Goal: Download file/media

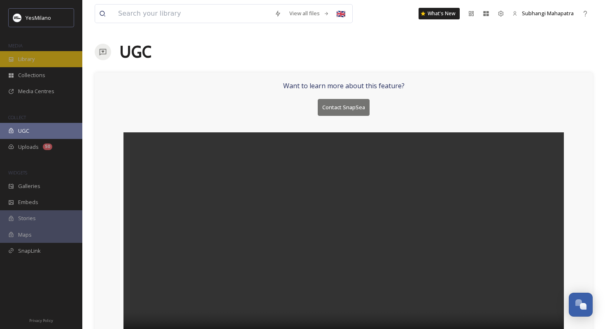
click at [37, 55] on div "Library" at bounding box center [41, 59] width 82 height 16
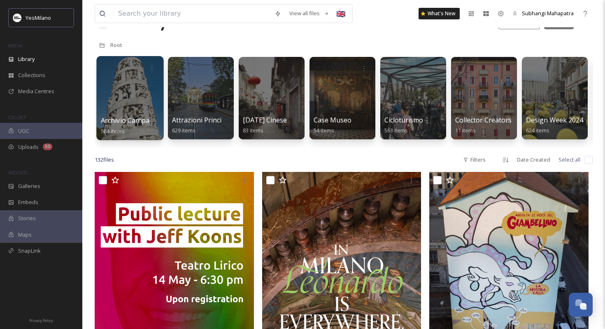
scroll to position [3, 0]
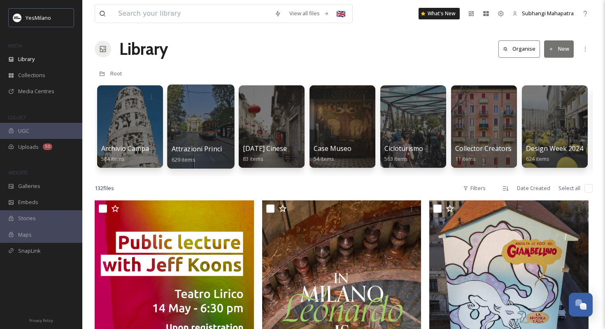
click at [227, 129] on div at bounding box center [200, 126] width 67 height 84
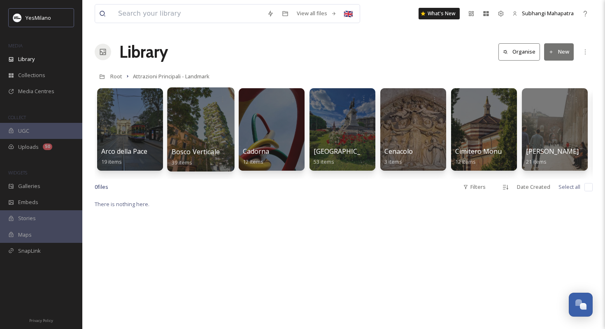
click at [196, 139] on div at bounding box center [200, 129] width 67 height 84
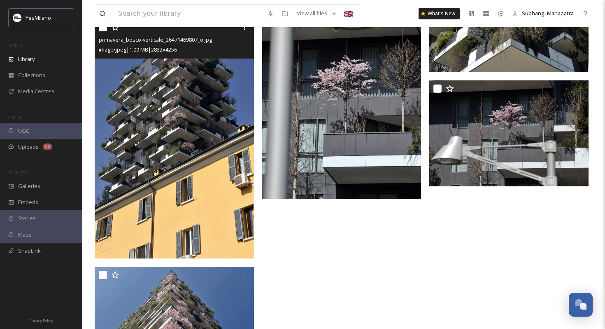
scroll to position [2448, 0]
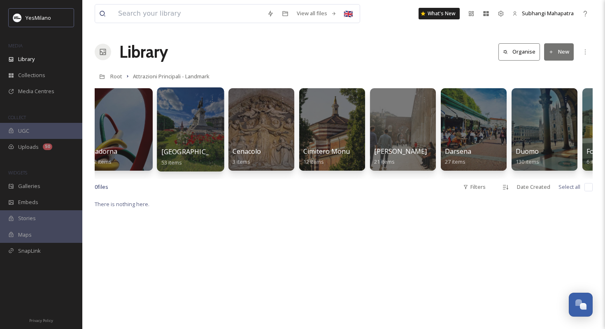
scroll to position [0, 207]
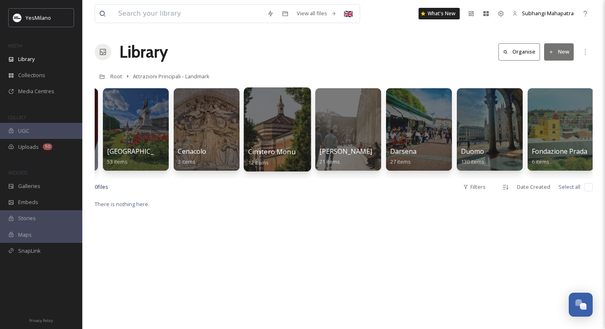
click at [263, 129] on div at bounding box center [277, 129] width 67 height 84
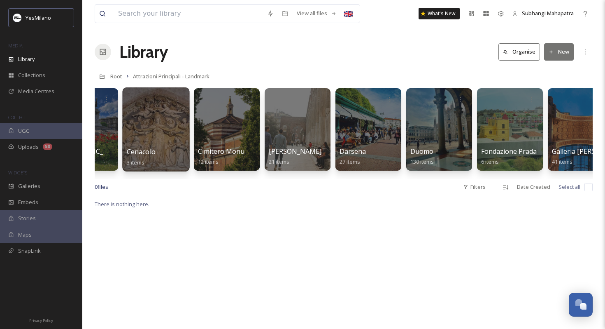
scroll to position [0, 296]
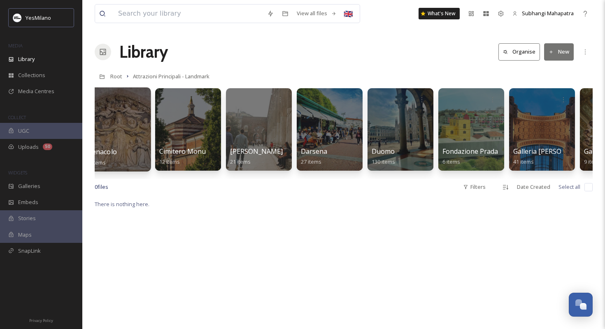
click at [402, 145] on div at bounding box center [401, 129] width 66 height 82
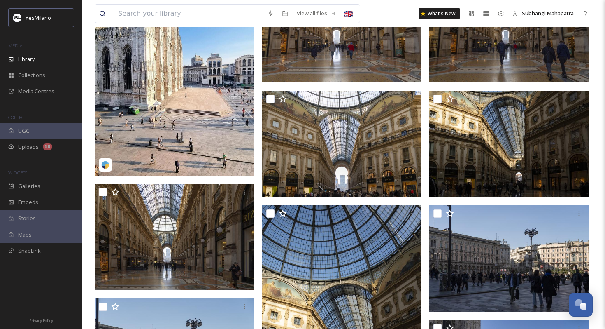
scroll to position [236, 0]
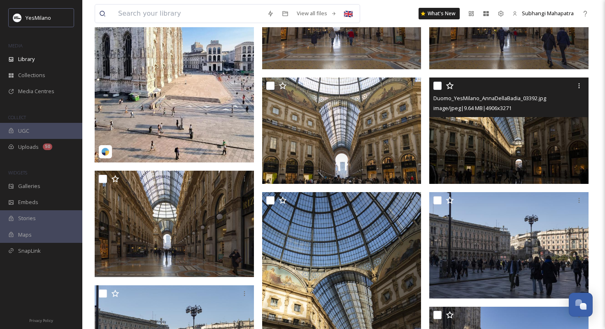
click at [461, 162] on img at bounding box center [509, 130] width 159 height 106
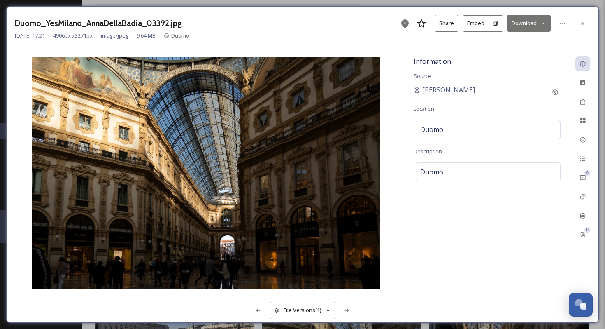
click at [520, 19] on button "Download" at bounding box center [529, 23] width 44 height 17
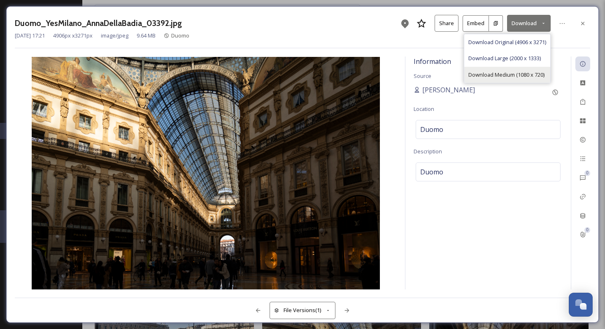
click at [491, 75] on span "Download Medium (1080 x 720)" at bounding box center [507, 75] width 76 height 8
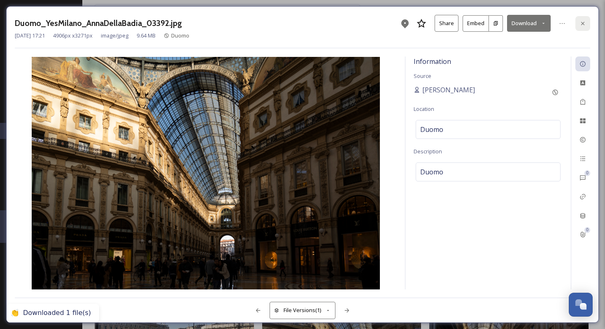
click at [585, 23] on icon at bounding box center [583, 23] width 7 height 7
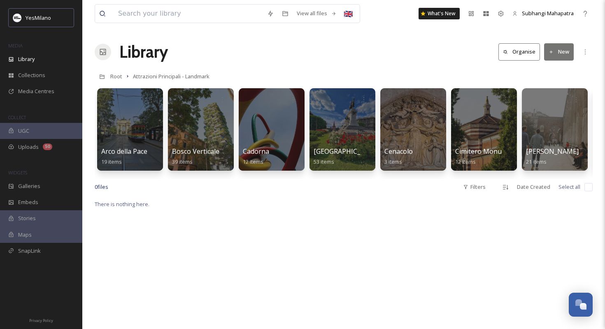
click at [404, 78] on div "Root Attrazioni Principali - Landmark" at bounding box center [344, 76] width 498 height 16
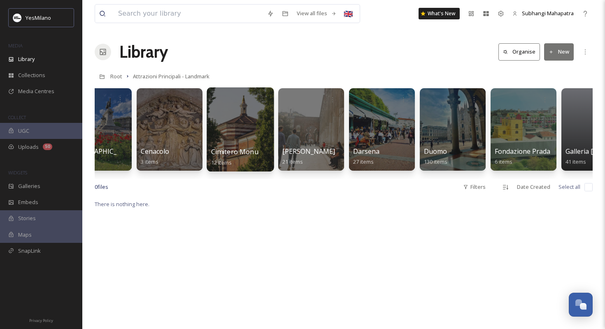
scroll to position [0, 288]
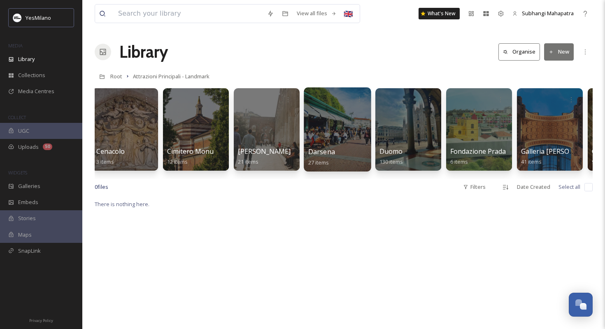
click at [346, 128] on div at bounding box center [337, 129] width 67 height 84
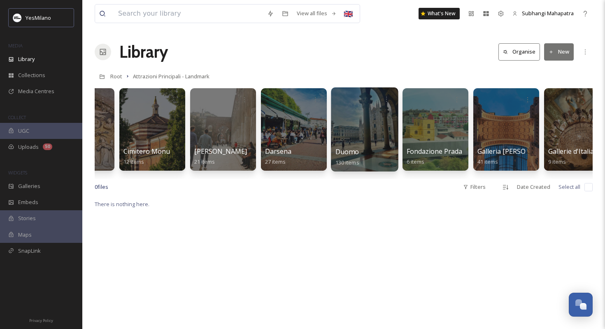
scroll to position [0, 346]
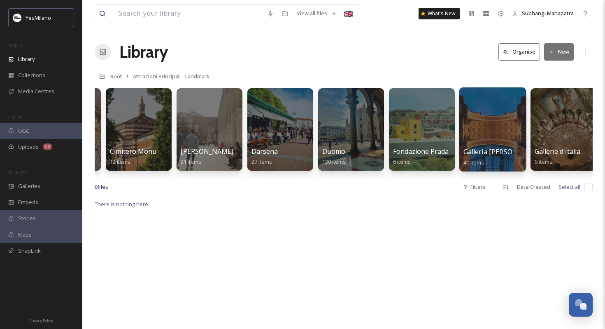
click at [487, 137] on div at bounding box center [492, 129] width 67 height 84
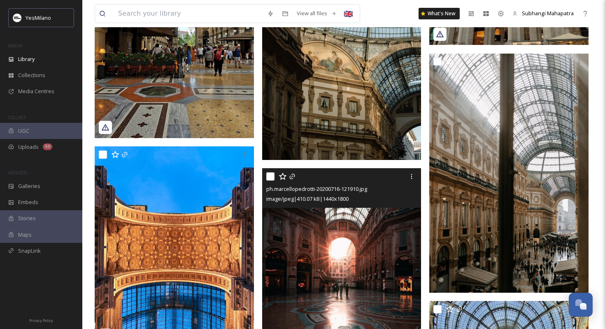
scroll to position [784, 0]
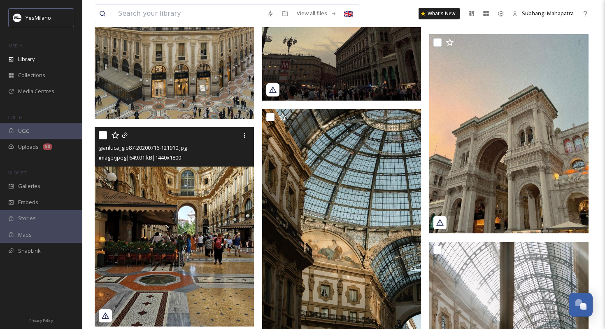
click at [187, 233] on img at bounding box center [174, 226] width 159 height 199
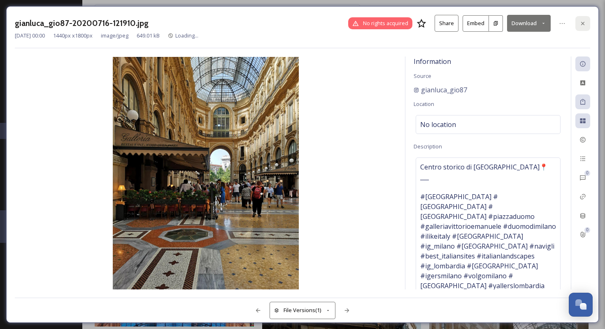
click at [578, 23] on div at bounding box center [583, 23] width 15 height 15
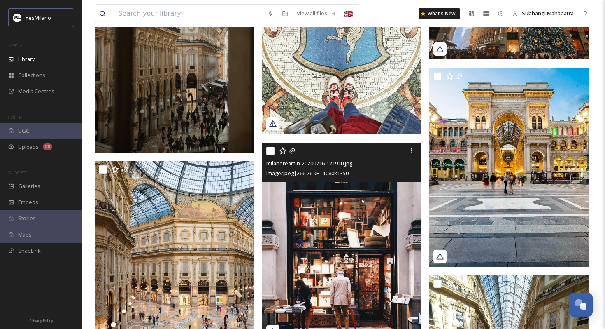
scroll to position [1537, 0]
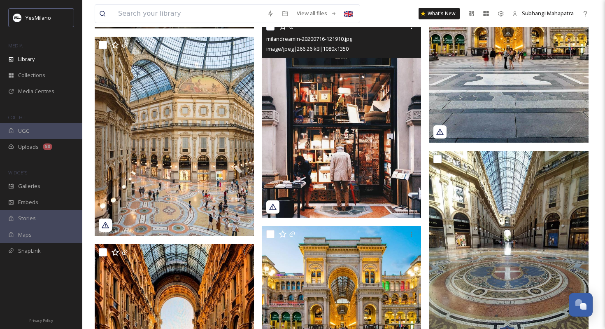
click at [363, 152] on img at bounding box center [341, 117] width 159 height 199
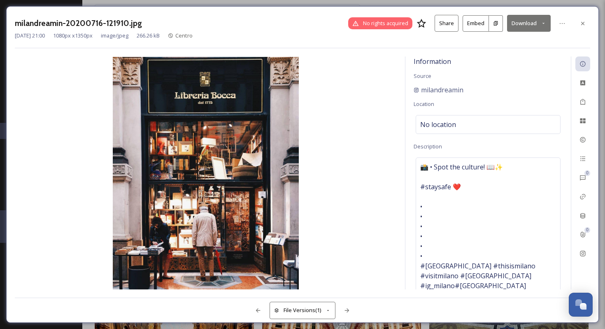
click at [524, 23] on button "Download" at bounding box center [529, 23] width 44 height 17
click at [499, 59] on span "Download Medium (864 x 1080)" at bounding box center [507, 58] width 76 height 8
click at [579, 24] on div at bounding box center [583, 23] width 15 height 15
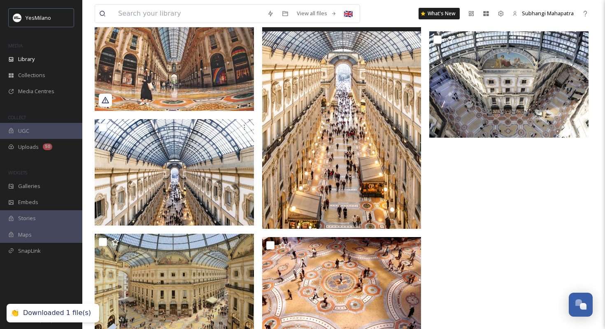
scroll to position [2213, 0]
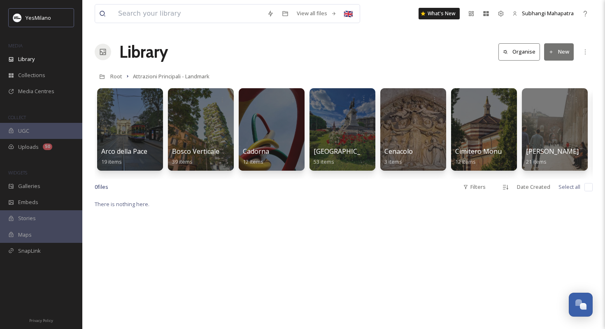
click at [438, 55] on div "Library Organise New" at bounding box center [344, 52] width 498 height 25
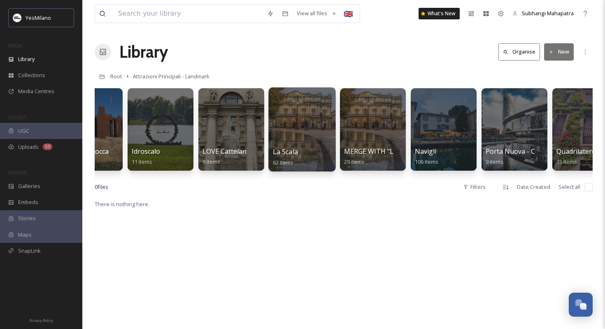
scroll to position [0, 968]
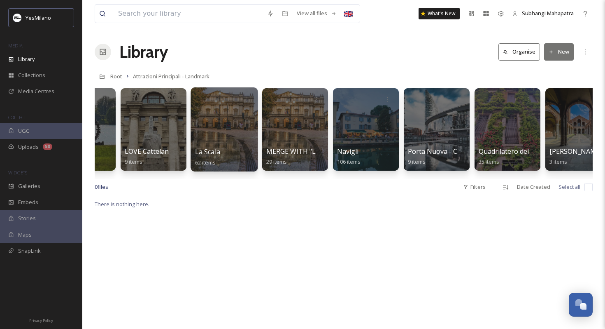
click at [248, 119] on div at bounding box center [224, 129] width 67 height 84
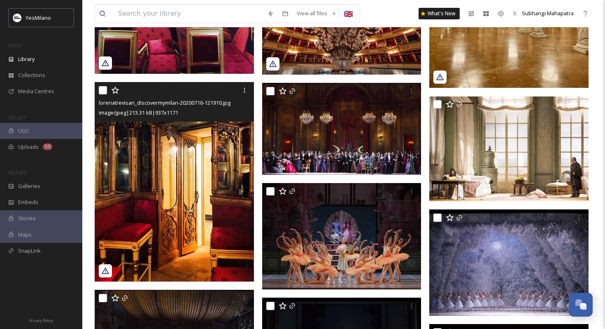
scroll to position [1891, 0]
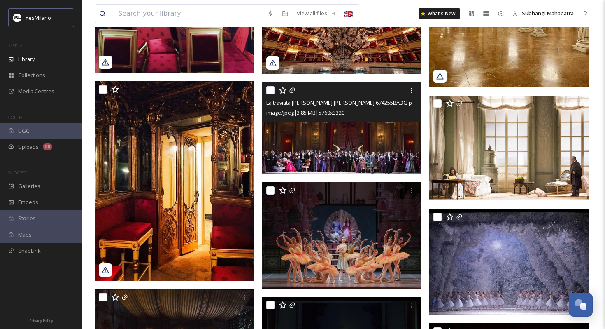
click at [322, 134] on img at bounding box center [341, 128] width 159 height 92
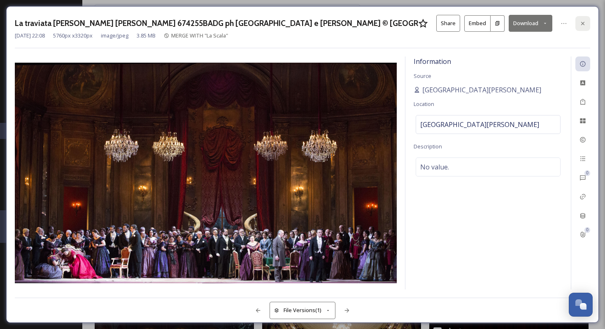
click at [584, 20] on icon at bounding box center [583, 23] width 7 height 7
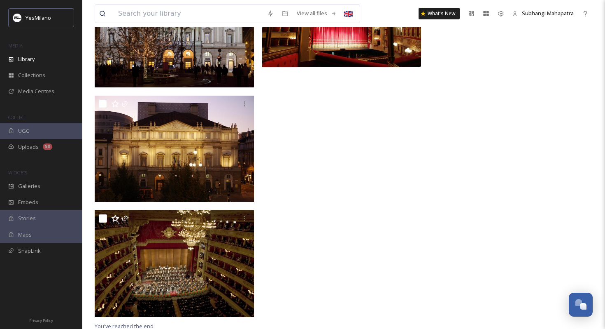
scroll to position [3015, 0]
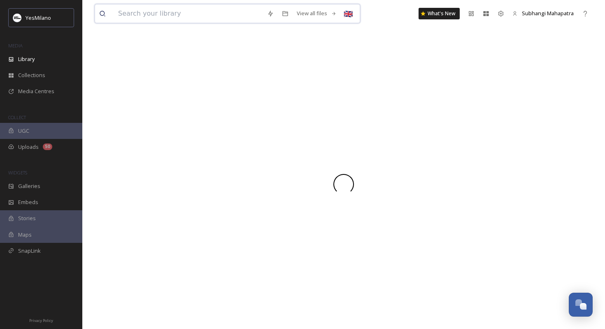
click at [143, 16] on input at bounding box center [188, 14] width 149 height 18
type input "people"
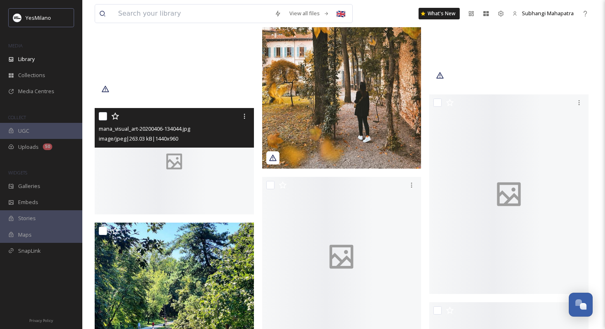
scroll to position [17121, 0]
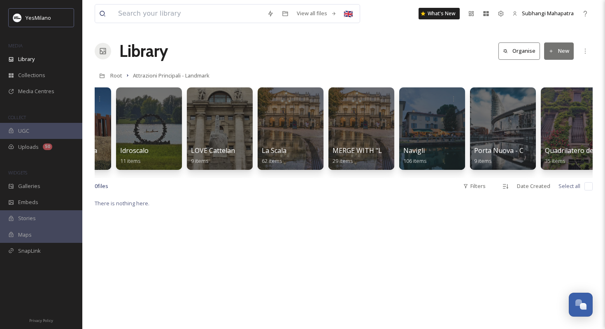
scroll to position [0, 937]
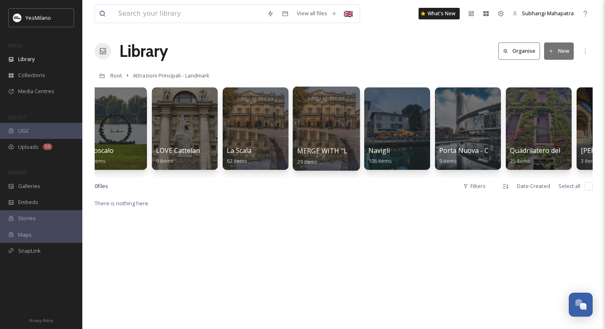
click at [323, 122] on div at bounding box center [326, 128] width 67 height 84
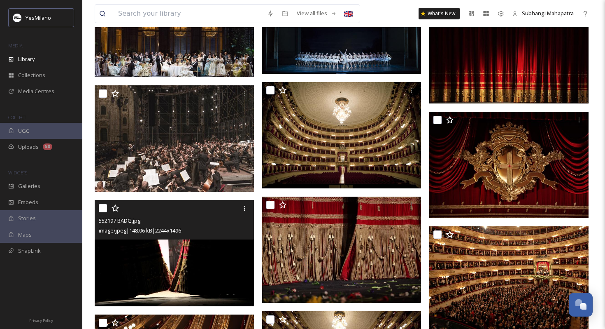
scroll to position [210, 0]
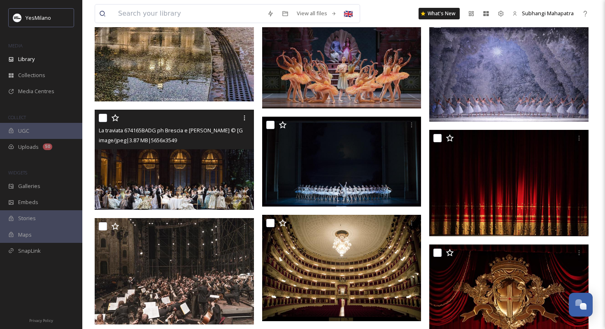
click at [201, 182] on img at bounding box center [174, 160] width 159 height 100
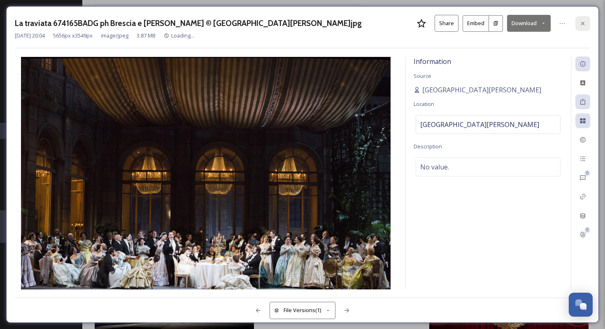
click at [587, 19] on div at bounding box center [583, 23] width 15 height 15
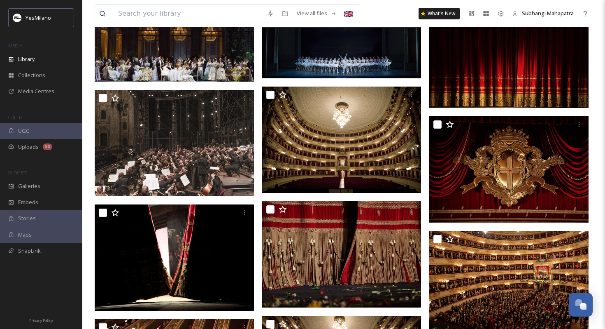
scroll to position [425, 0]
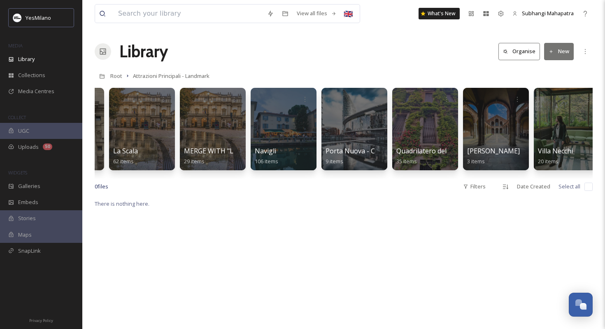
scroll to position [0, 1131]
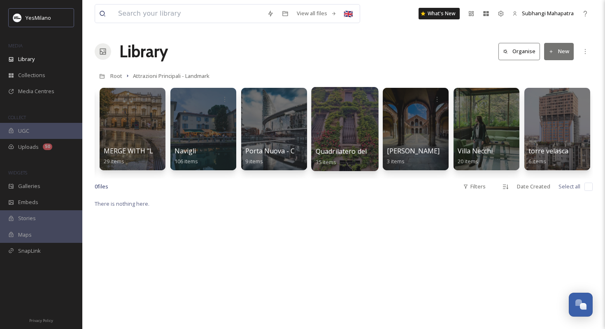
click at [356, 129] on div at bounding box center [344, 129] width 67 height 84
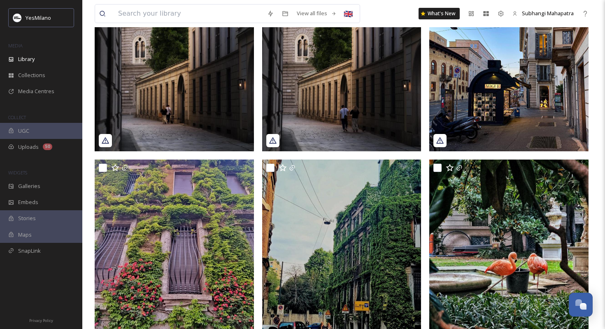
scroll to position [126, 0]
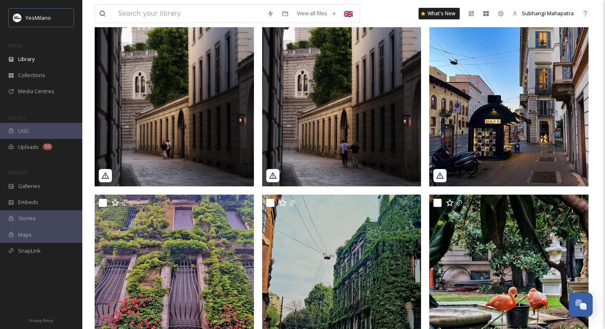
click at [507, 118] on img at bounding box center [509, 86] width 159 height 199
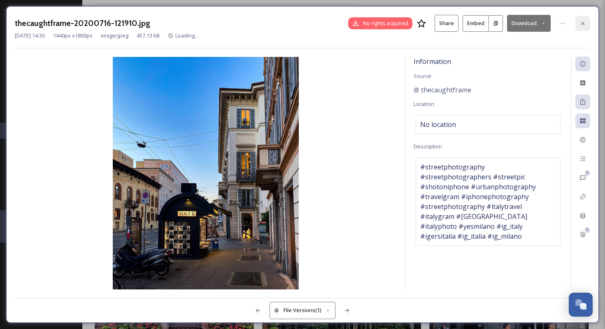
click at [581, 22] on icon at bounding box center [583, 23] width 7 height 7
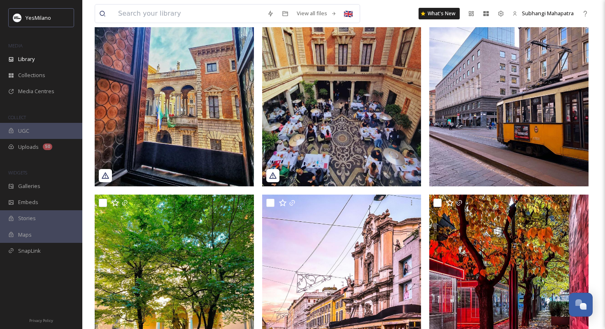
scroll to position [702, 0]
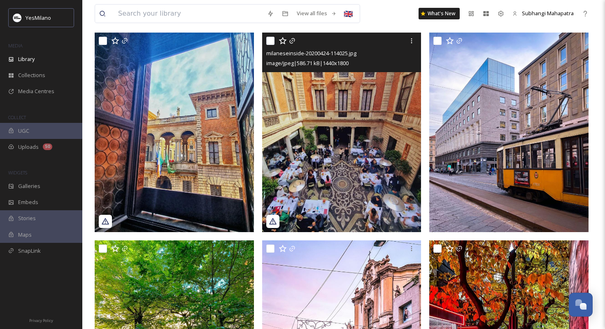
click at [352, 188] on img at bounding box center [341, 132] width 159 height 199
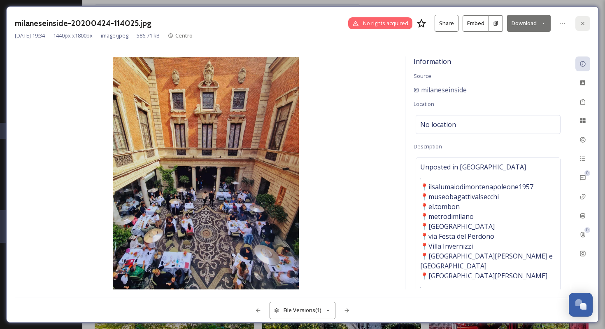
click at [582, 20] on icon at bounding box center [583, 23] width 7 height 7
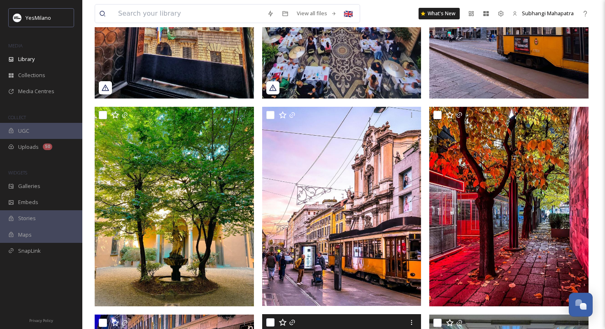
scroll to position [819, 0]
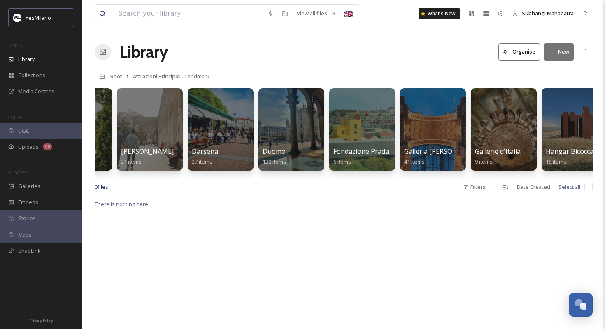
scroll to position [0, 455]
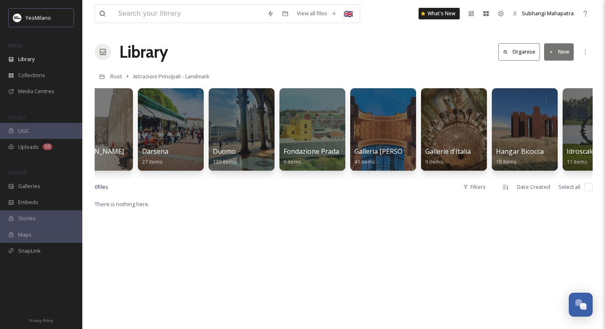
click at [368, 120] on div at bounding box center [384, 129] width 66 height 82
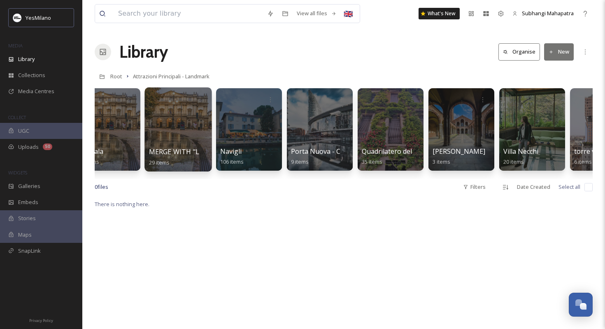
scroll to position [0, 1131]
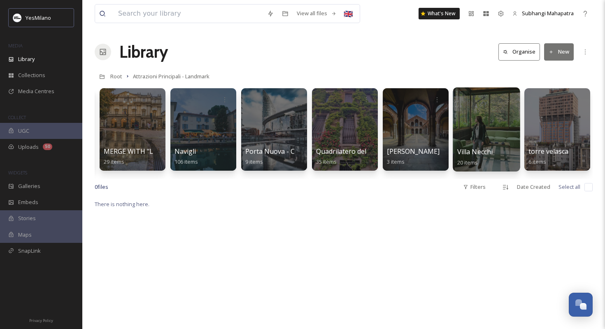
click at [507, 142] on div at bounding box center [486, 129] width 67 height 84
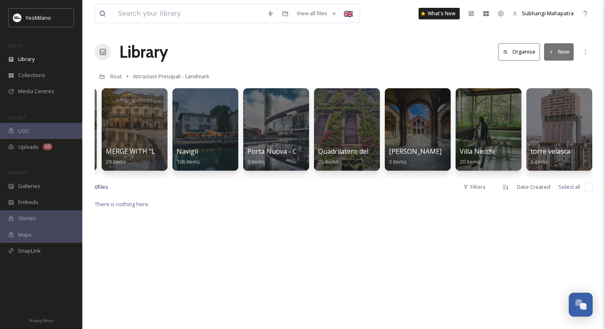
scroll to position [0, 1131]
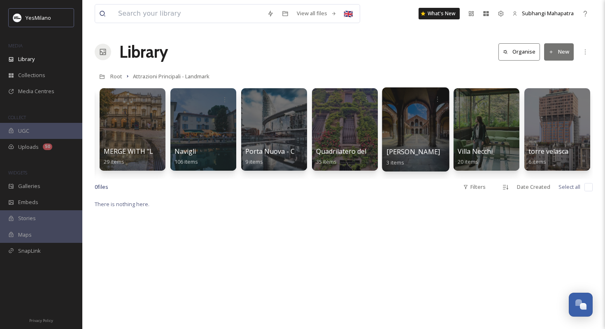
click at [411, 120] on div at bounding box center [415, 129] width 67 height 84
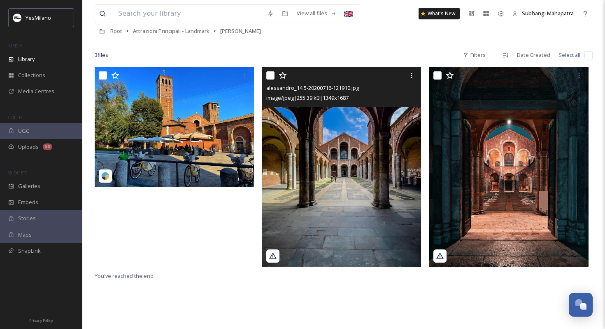
scroll to position [112, 0]
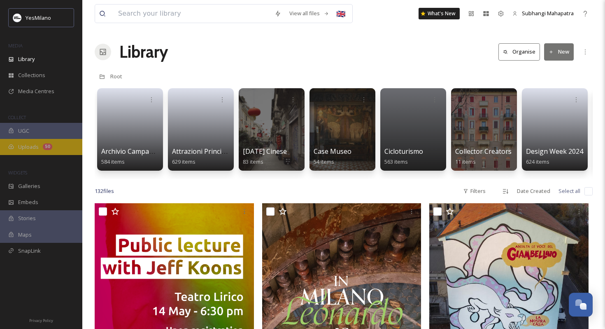
click at [35, 149] on span "Uploads" at bounding box center [28, 147] width 21 height 8
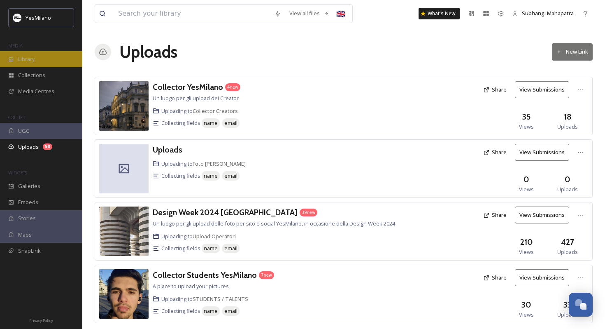
click at [51, 59] on div "Library" at bounding box center [41, 59] width 82 height 16
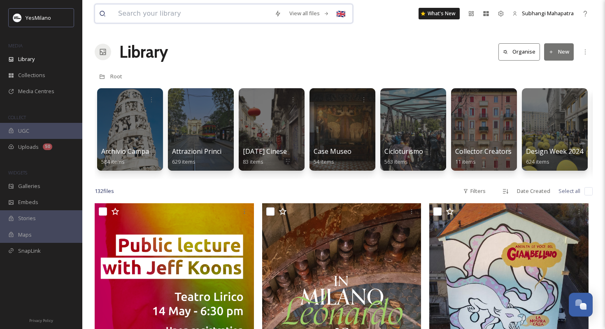
click at [168, 14] on input at bounding box center [192, 14] width 157 height 18
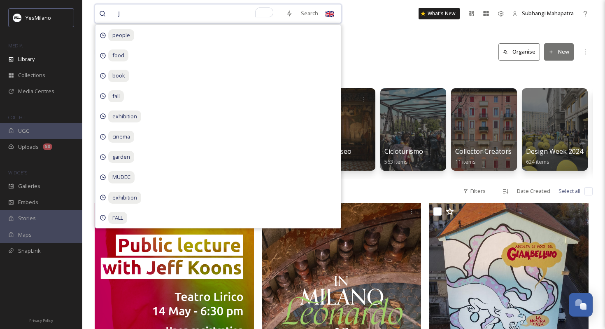
type input "jo"
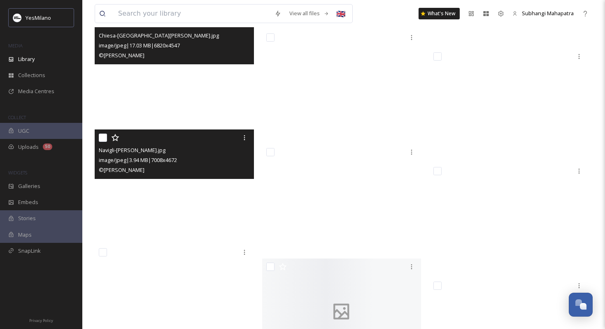
scroll to position [27071, 0]
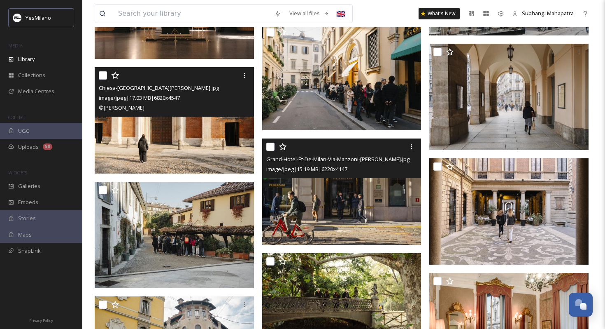
click at [301, 193] on img at bounding box center [341, 191] width 159 height 106
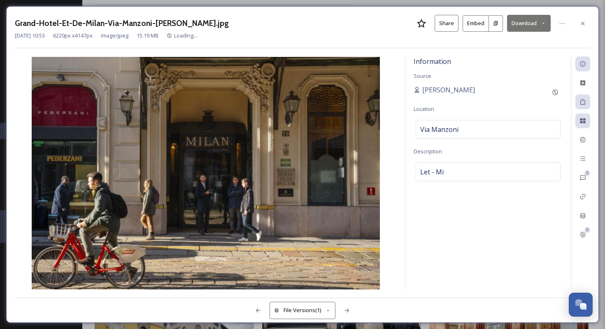
click at [529, 27] on button "Download" at bounding box center [529, 23] width 44 height 17
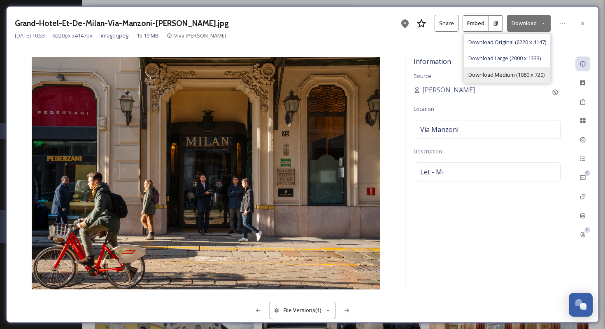
click at [500, 72] on span "Download Medium (1080 x 720)" at bounding box center [507, 75] width 76 height 8
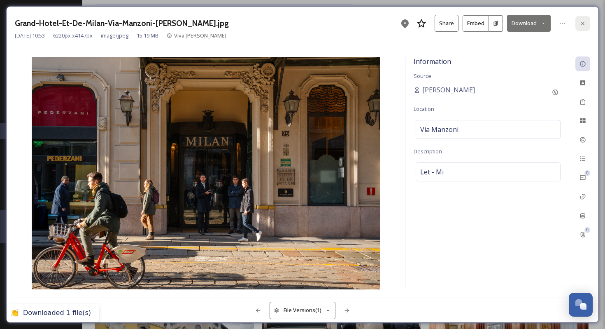
click at [585, 23] on icon at bounding box center [583, 23] width 7 height 7
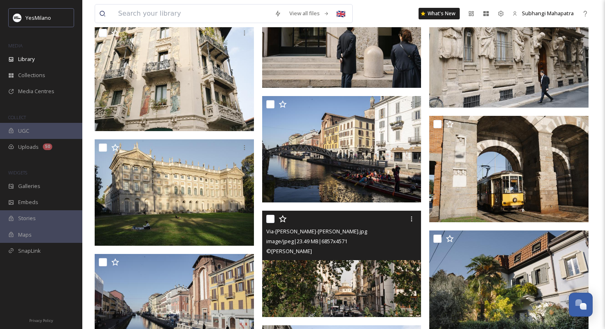
scroll to position [27445, 0]
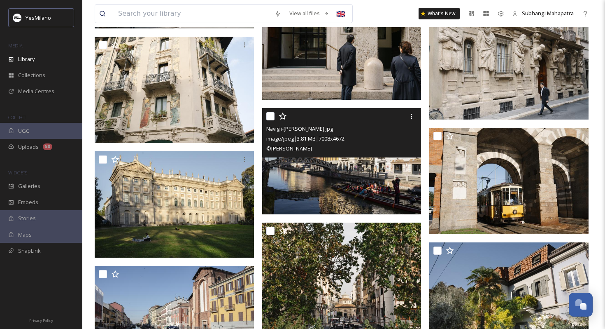
click at [348, 187] on img at bounding box center [341, 161] width 159 height 106
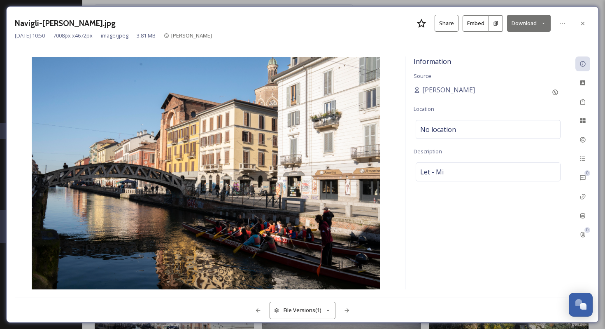
click at [515, 28] on button "Download" at bounding box center [529, 23] width 44 height 17
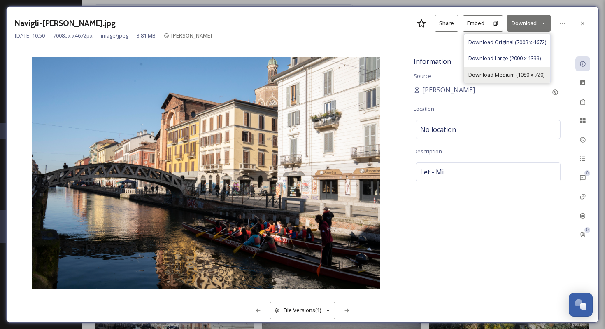
click at [499, 73] on span "Download Medium (1080 x 720)" at bounding box center [507, 75] width 76 height 8
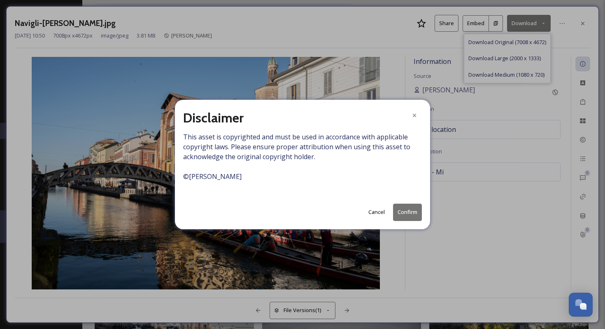
click at [407, 211] on button "Confirm" at bounding box center [407, 211] width 29 height 17
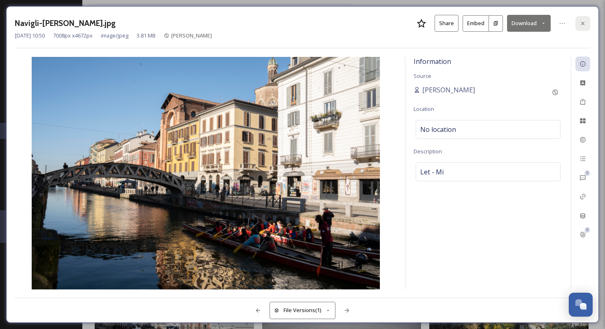
click at [580, 25] on icon at bounding box center [583, 23] width 7 height 7
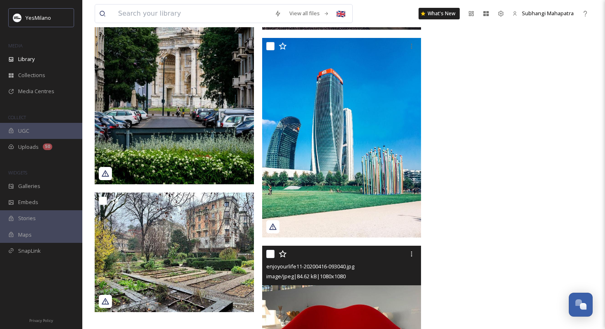
scroll to position [30458, 0]
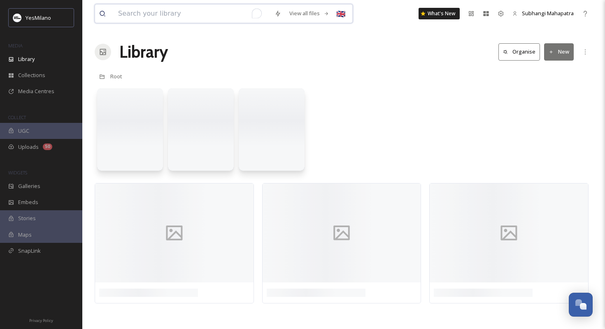
click at [124, 17] on input "To enrich screen reader interactions, please activate Accessibility in Grammarl…" at bounding box center [192, 14] width 157 height 18
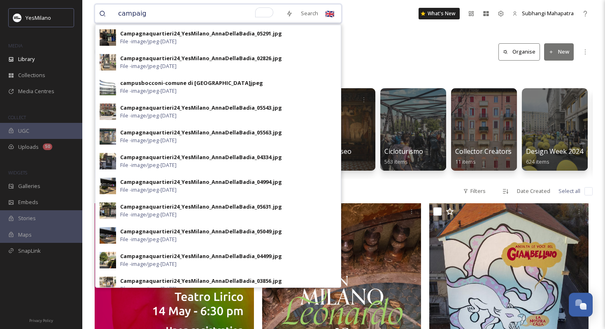
type input "campaign"
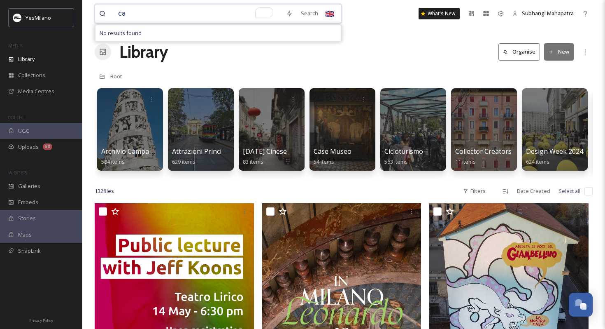
type input "c"
paste input "campaign"
type input "campaign"
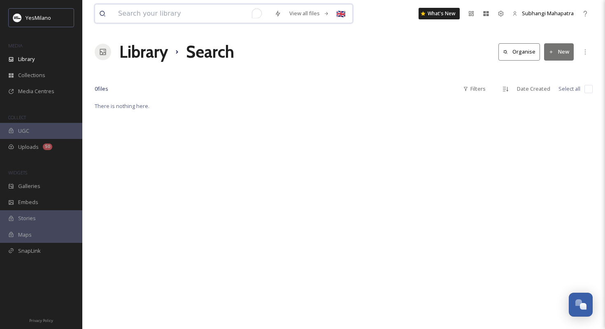
click at [137, 15] on input "To enrich screen reader interactions, please activate Accessibility in Grammarl…" at bounding box center [192, 14] width 157 height 18
click at [37, 63] on div "Library" at bounding box center [41, 59] width 82 height 16
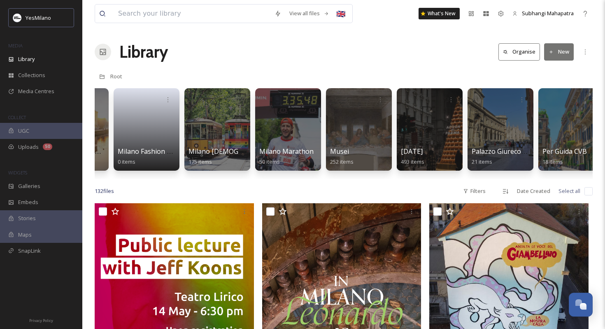
scroll to position [0, 1129]
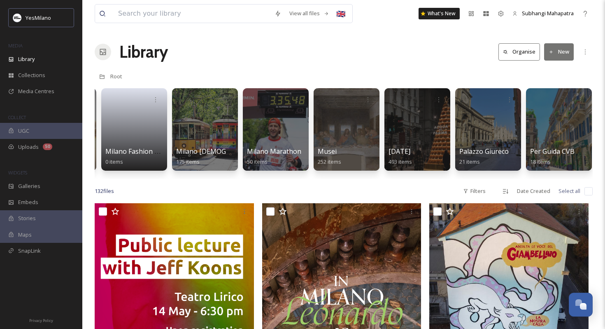
click at [354, 132] on div at bounding box center [347, 129] width 66 height 82
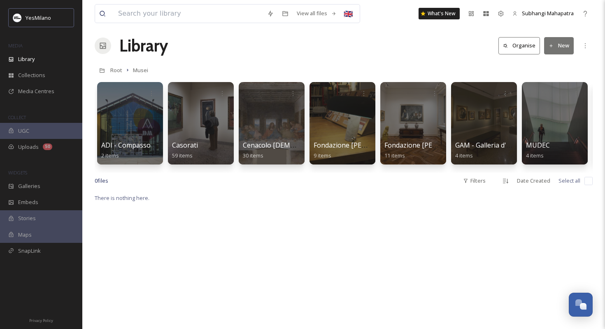
scroll to position [9, 0]
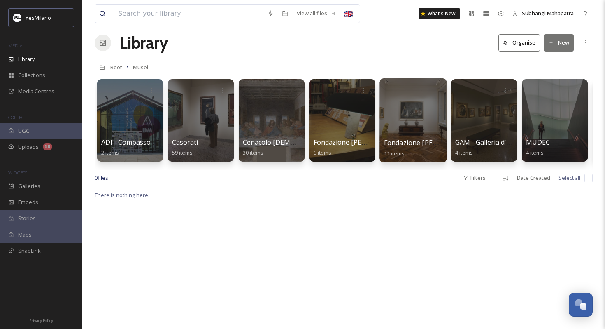
click at [414, 136] on div at bounding box center [413, 120] width 67 height 84
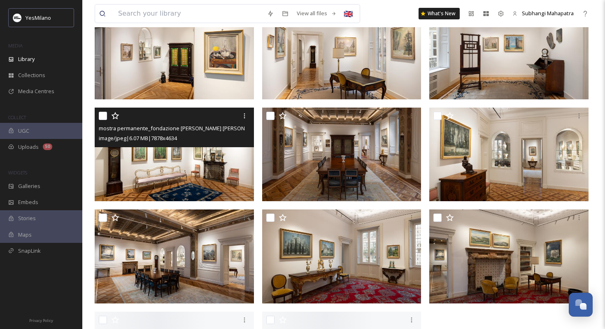
scroll to position [198, 0]
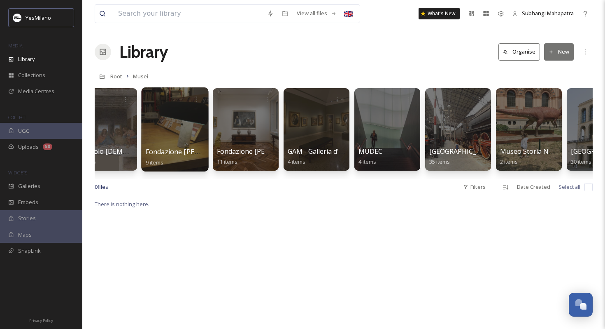
scroll to position [0, 243]
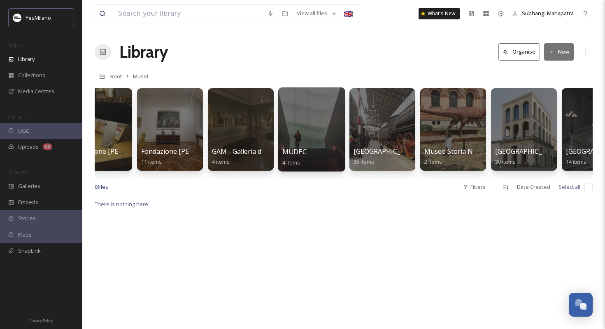
click at [307, 133] on div at bounding box center [311, 129] width 67 height 84
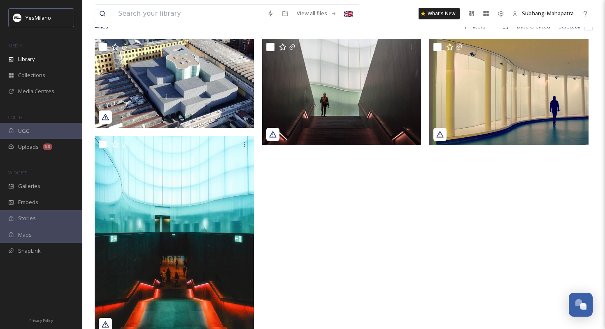
scroll to position [100, 0]
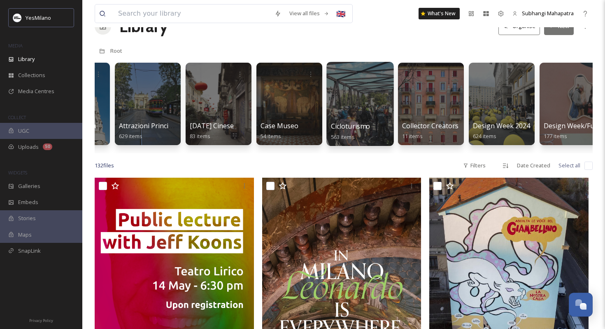
scroll to position [0, 65]
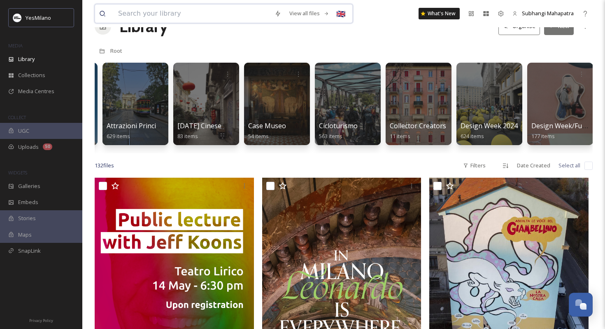
click at [222, 18] on input at bounding box center [192, 14] width 157 height 18
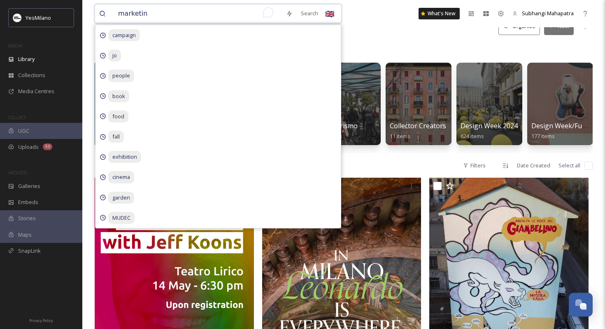
type input "marketing"
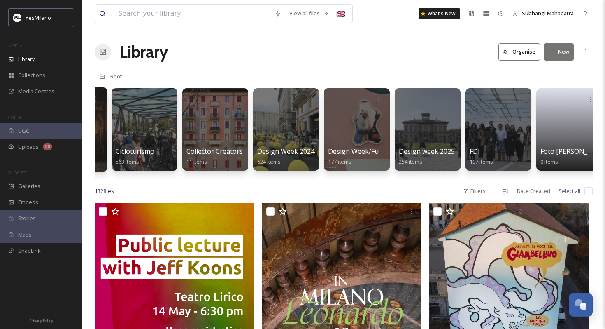
scroll to position [0, 284]
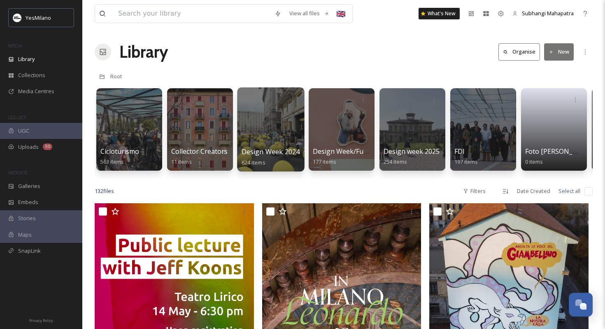
click at [273, 124] on div at bounding box center [270, 129] width 67 height 84
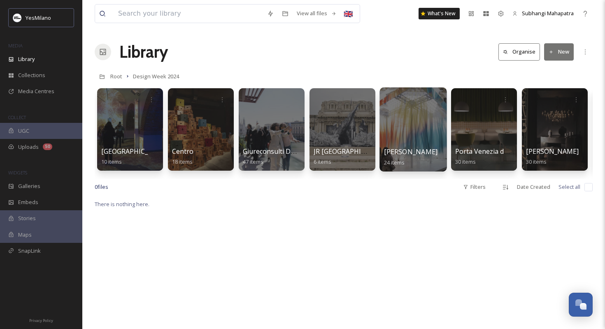
click at [413, 143] on div at bounding box center [413, 129] width 67 height 84
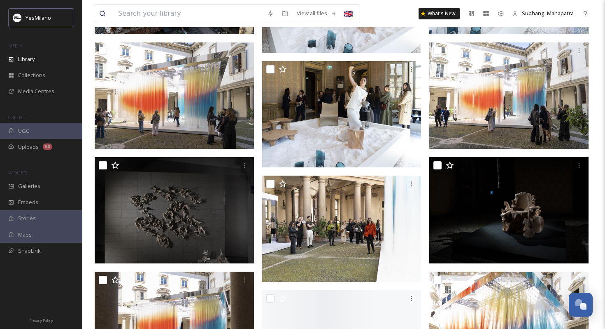
scroll to position [837, 0]
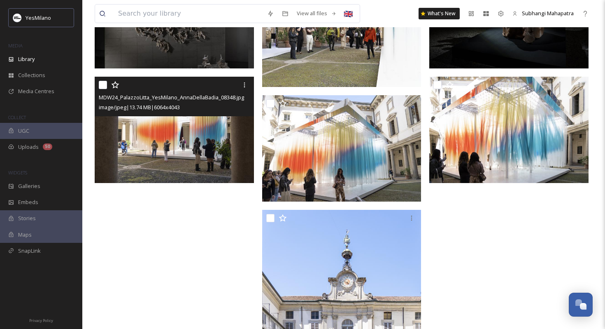
click at [202, 152] on img at bounding box center [174, 130] width 159 height 106
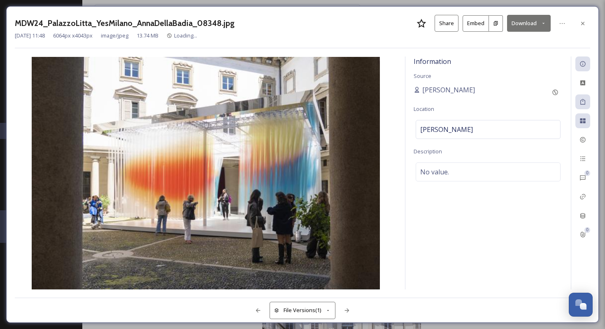
click at [582, 20] on icon at bounding box center [583, 23] width 7 height 7
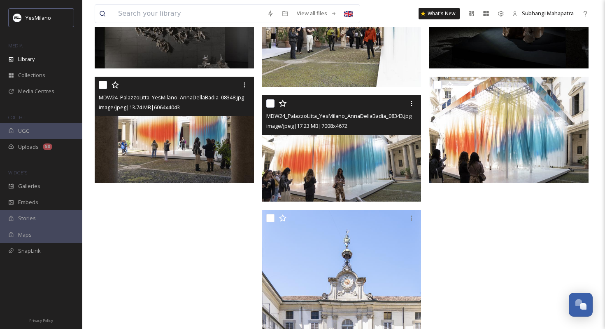
click at [351, 168] on img at bounding box center [341, 148] width 159 height 106
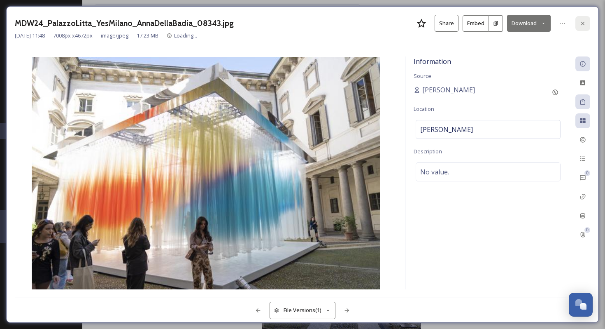
click at [580, 26] on icon at bounding box center [583, 23] width 7 height 7
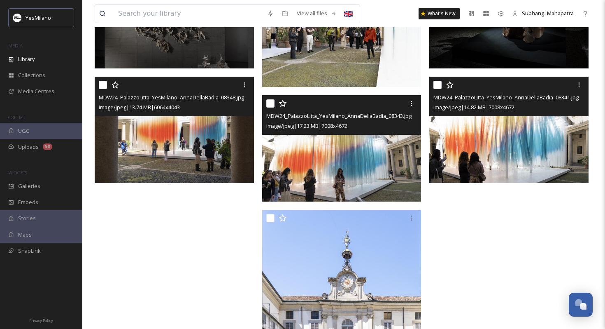
click at [486, 141] on img at bounding box center [509, 130] width 159 height 106
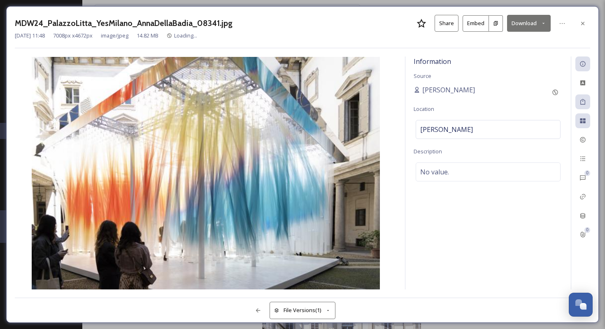
click at [529, 17] on button "Download" at bounding box center [529, 23] width 44 height 17
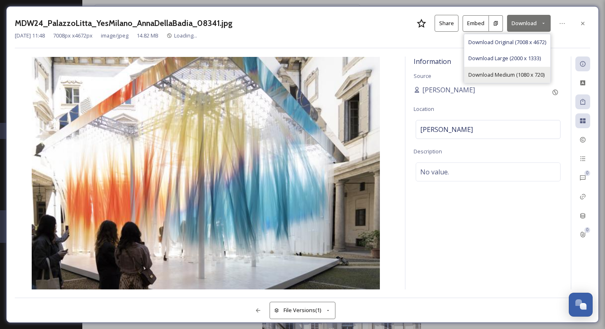
click at [492, 71] on span "Download Medium (1080 x 720)" at bounding box center [507, 75] width 76 height 8
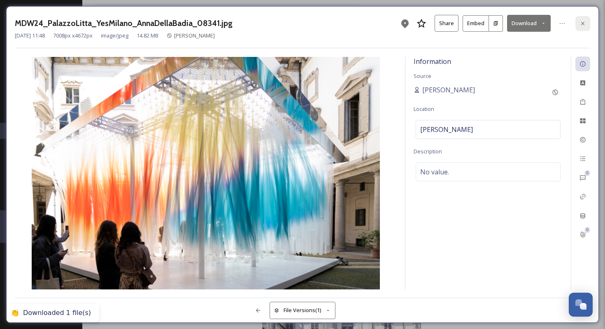
click at [580, 25] on icon at bounding box center [583, 23] width 7 height 7
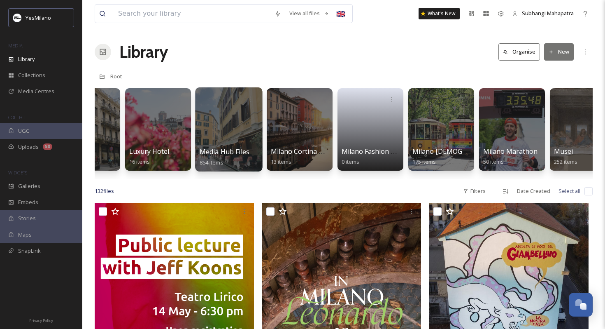
scroll to position [0, 874]
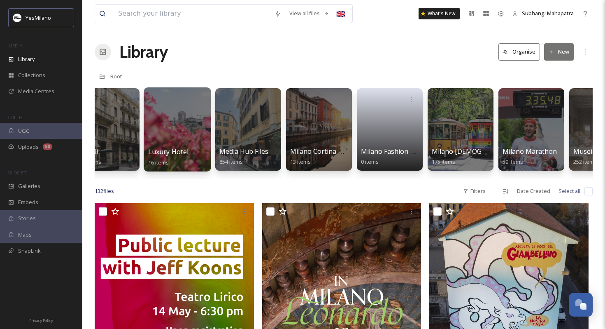
click at [161, 131] on div at bounding box center [177, 129] width 67 height 84
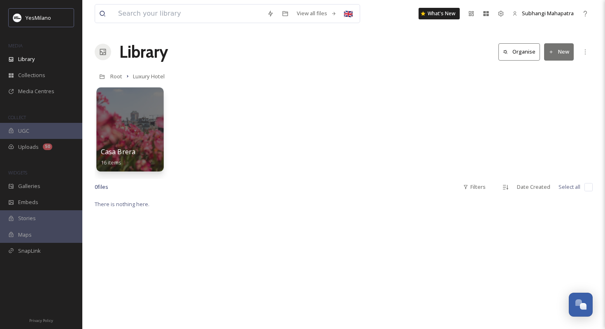
click at [134, 132] on div at bounding box center [129, 129] width 67 height 84
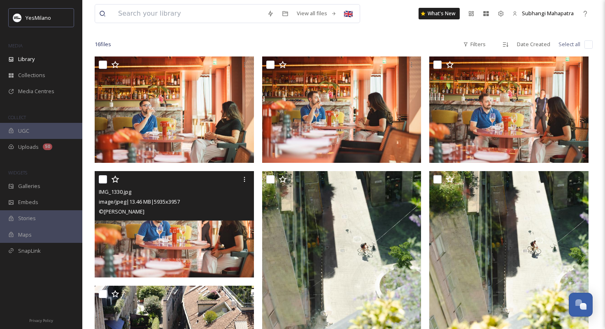
scroll to position [5, 0]
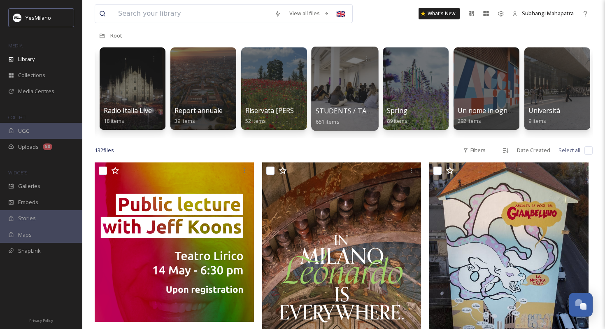
scroll to position [41, 0]
